Goal: Information Seeking & Learning: Learn about a topic

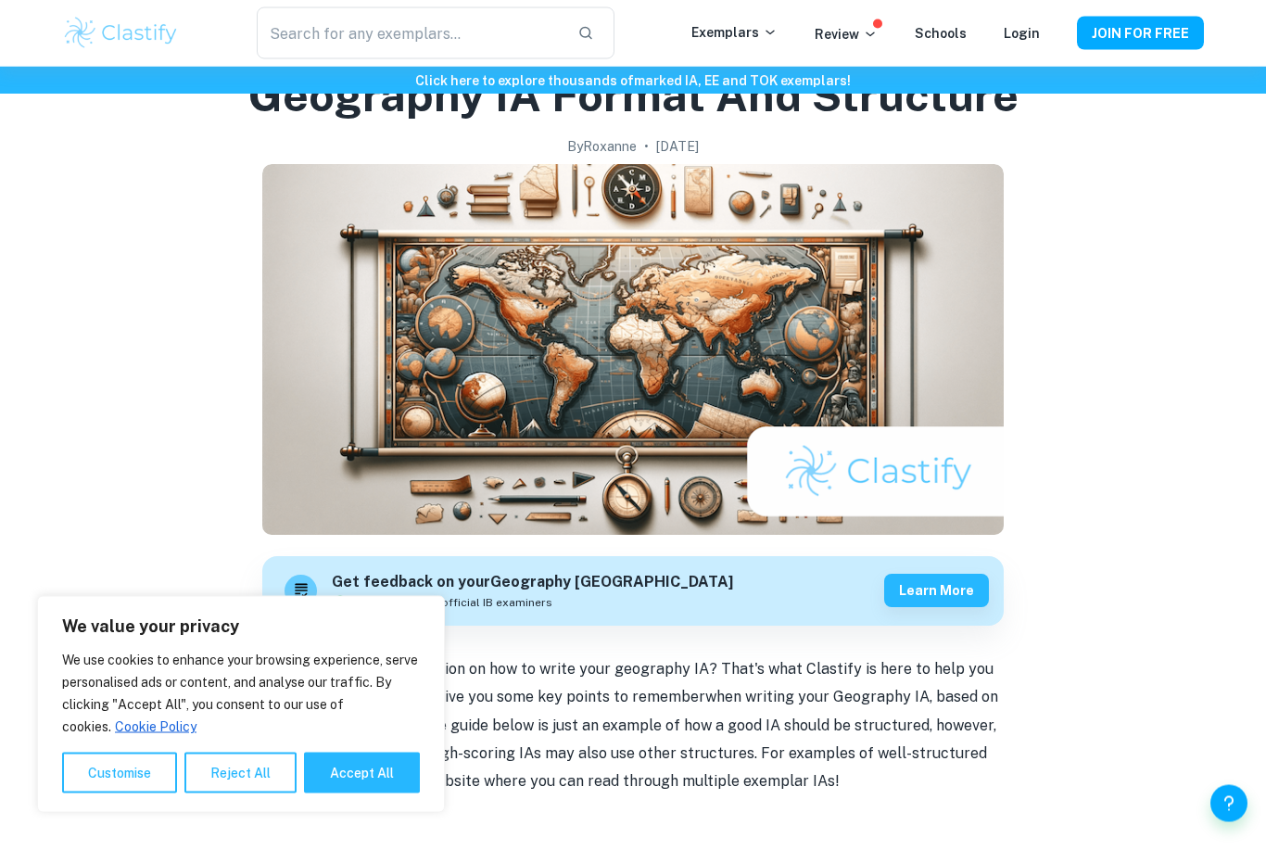
scroll to position [99, 0]
click at [319, 793] on button "Accept All" at bounding box center [362, 773] width 116 height 41
checkbox input "true"
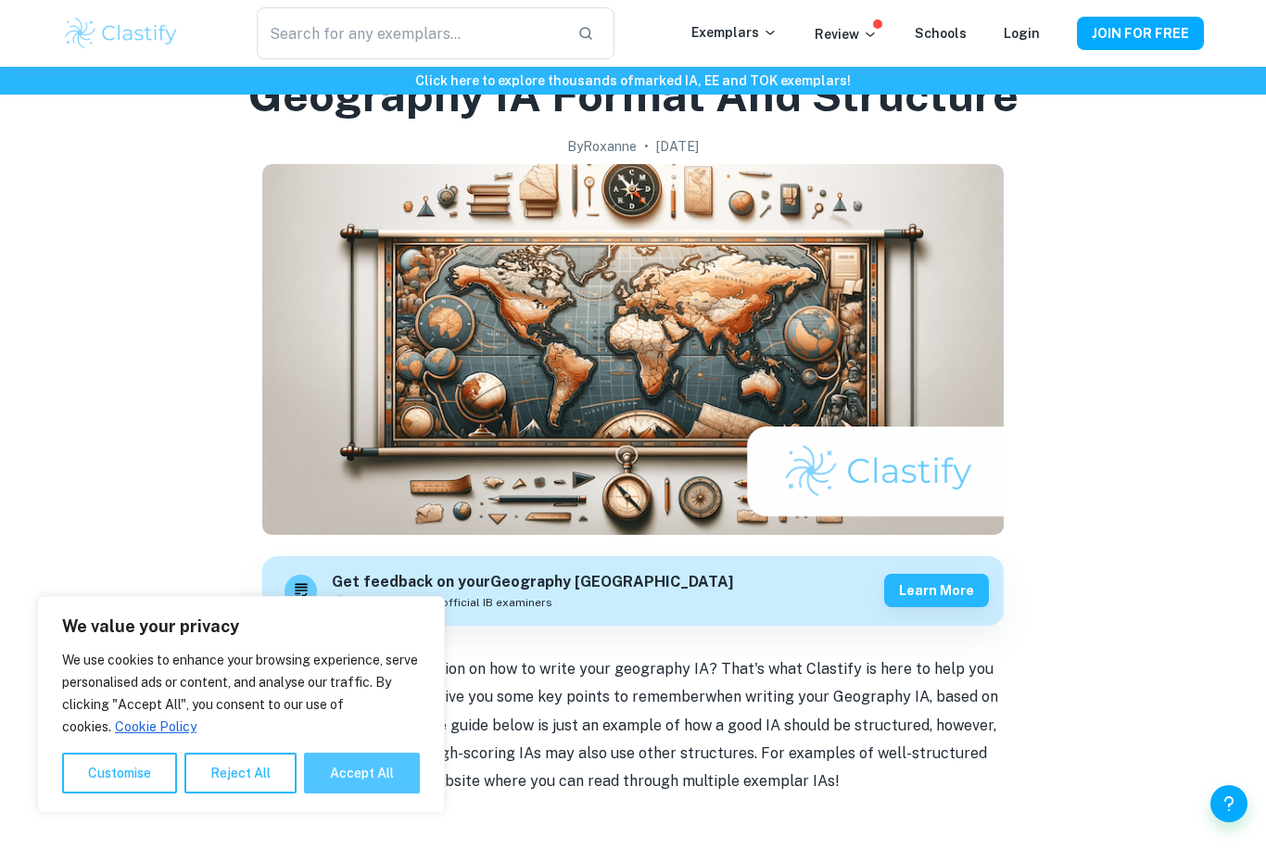
checkbox input "true"
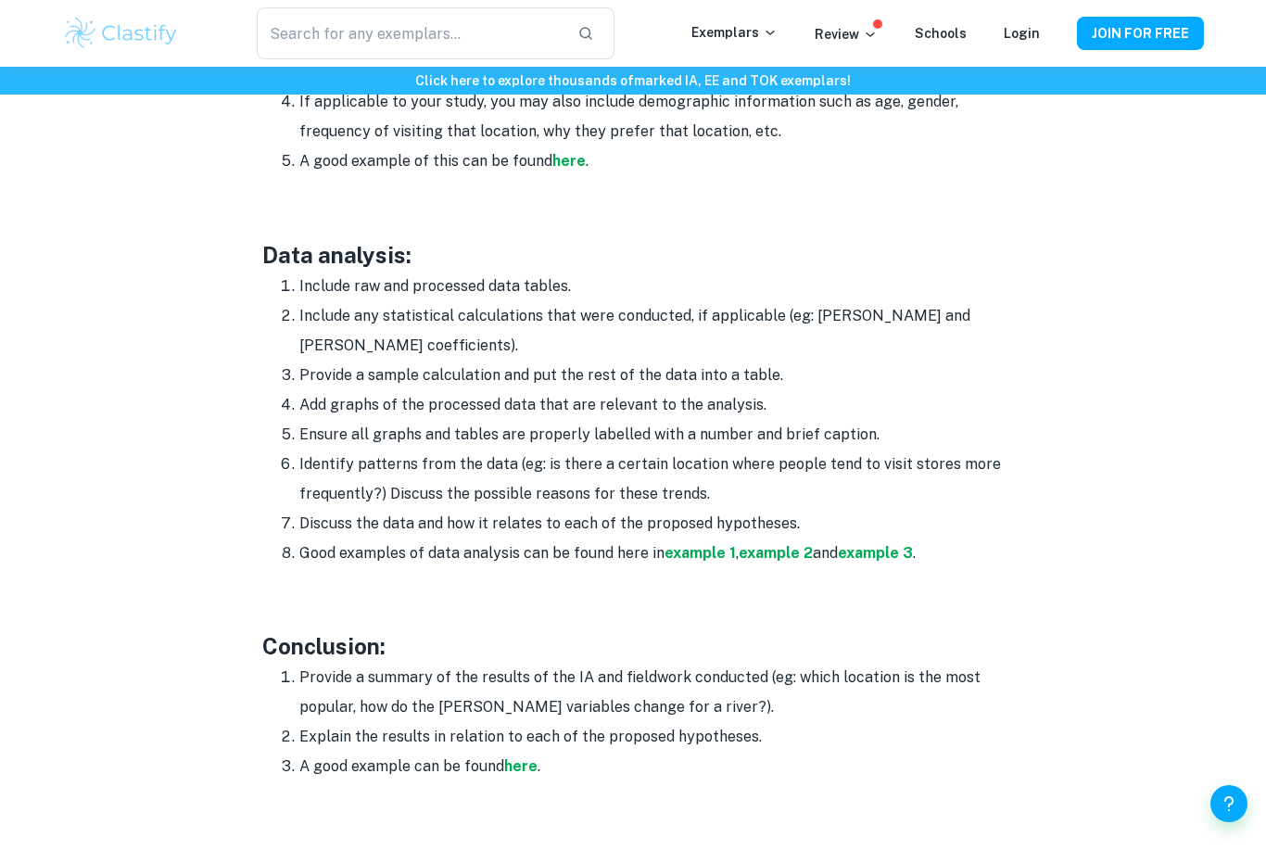
scroll to position [2548, 0]
click at [704, 543] on strong "example 1" at bounding box center [700, 552] width 71 height 18
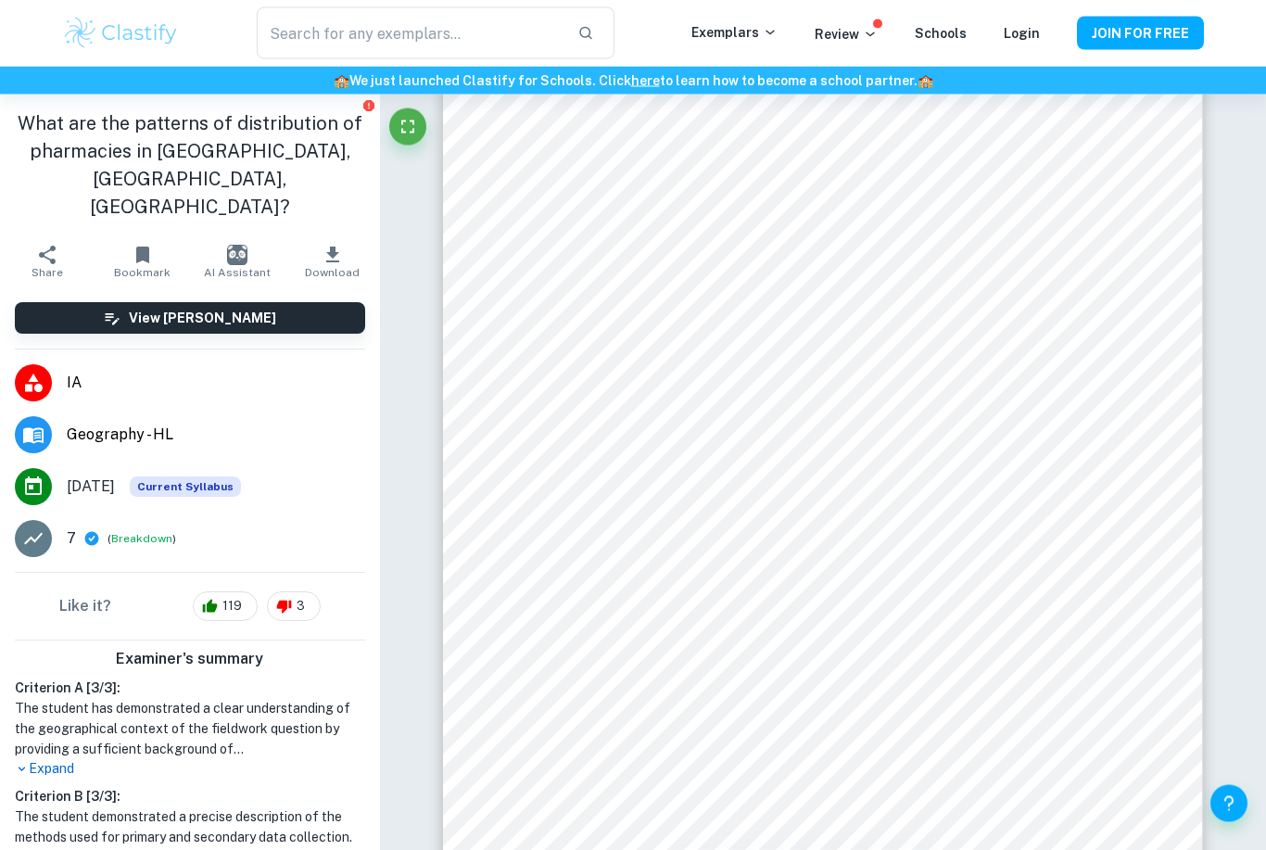
scroll to position [10366, 0]
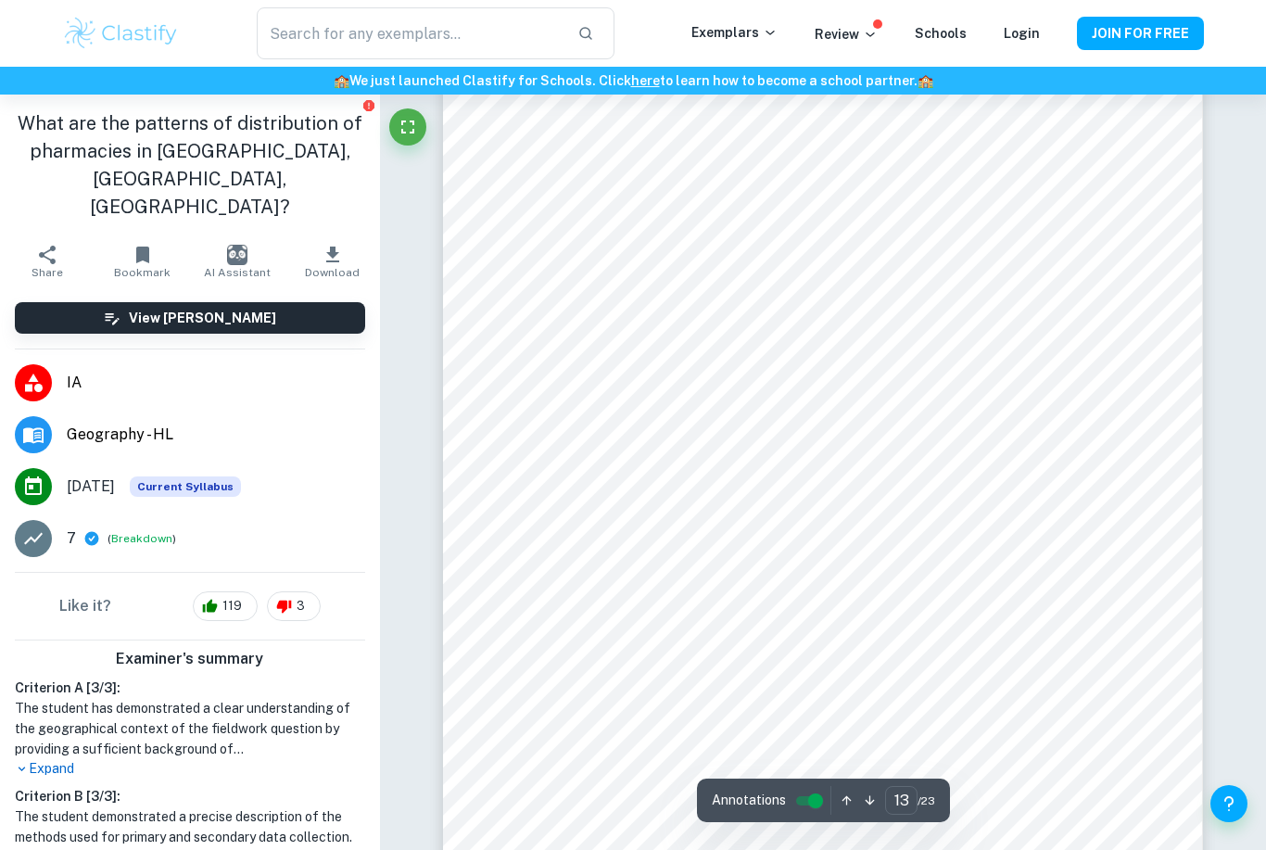
type input "5"
